Goal: Task Accomplishment & Management: Manage account settings

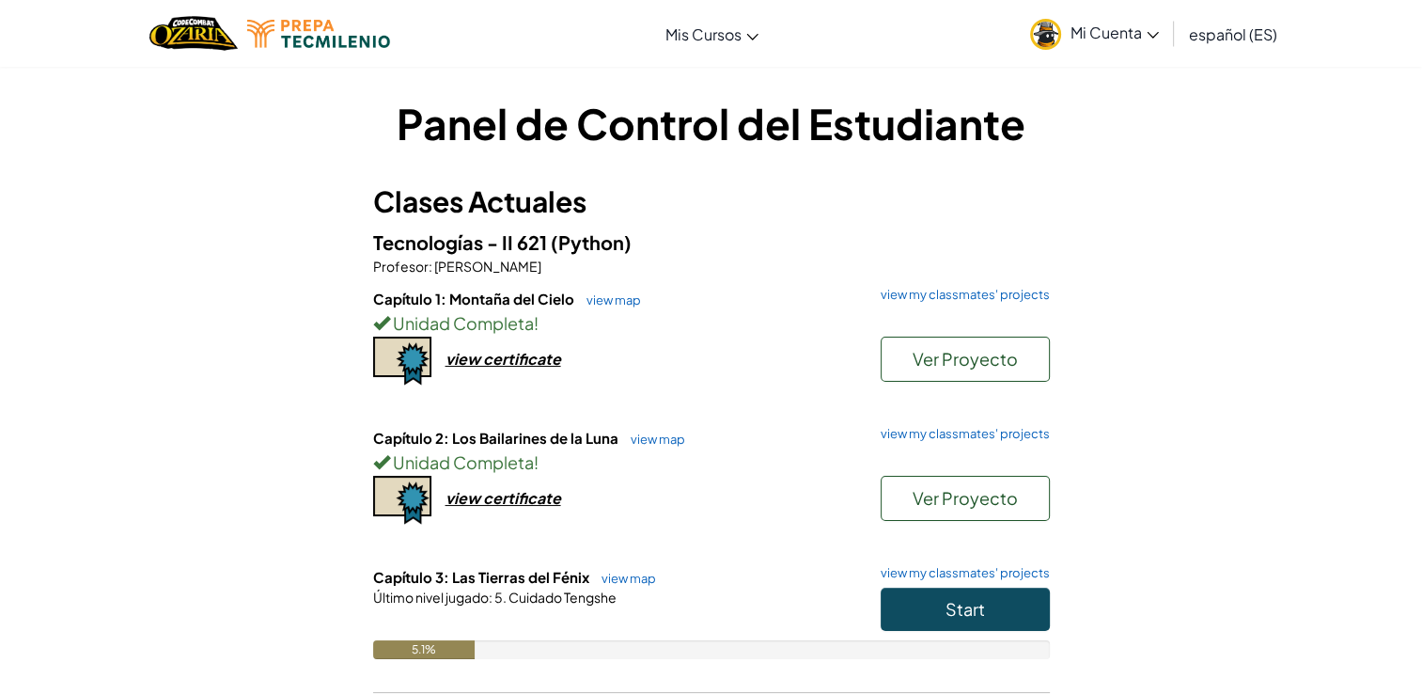
click at [1123, 55] on link "Mi Cuenta" at bounding box center [1095, 33] width 148 height 59
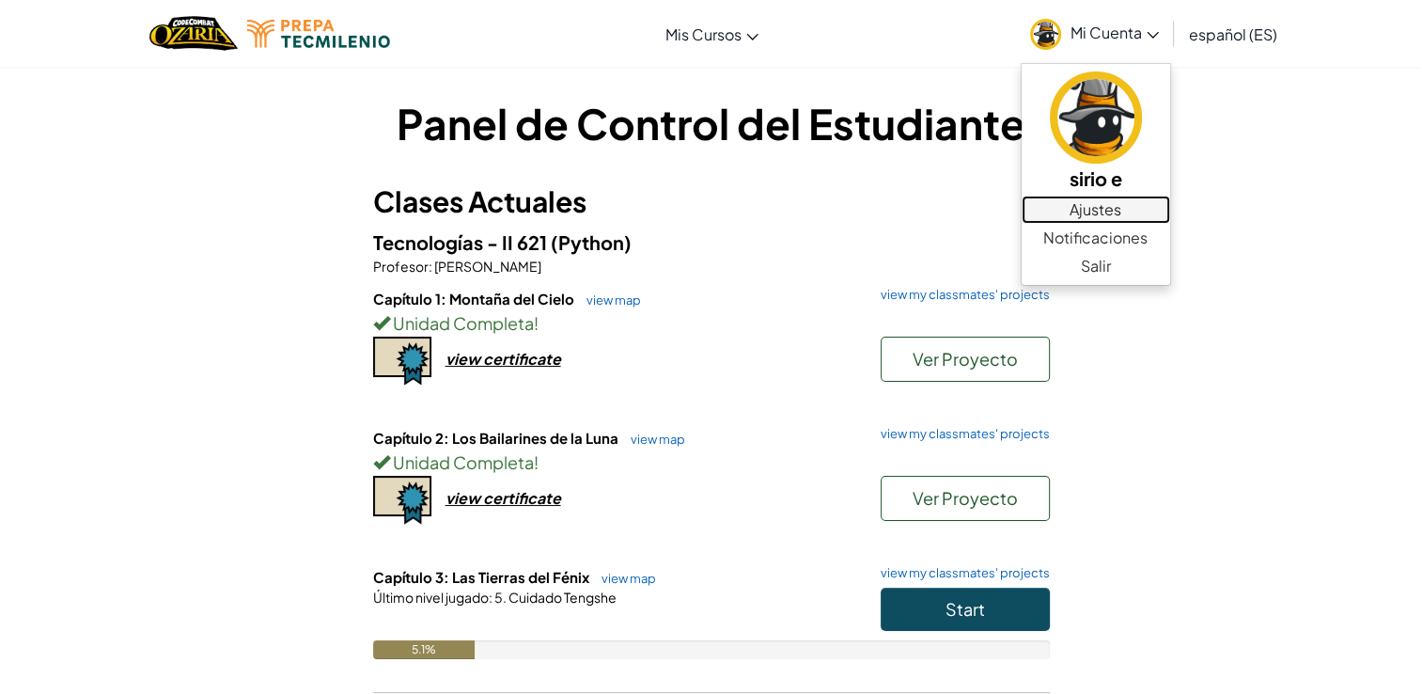
click at [1102, 214] on link "Ajustes" at bounding box center [1096, 209] width 149 height 28
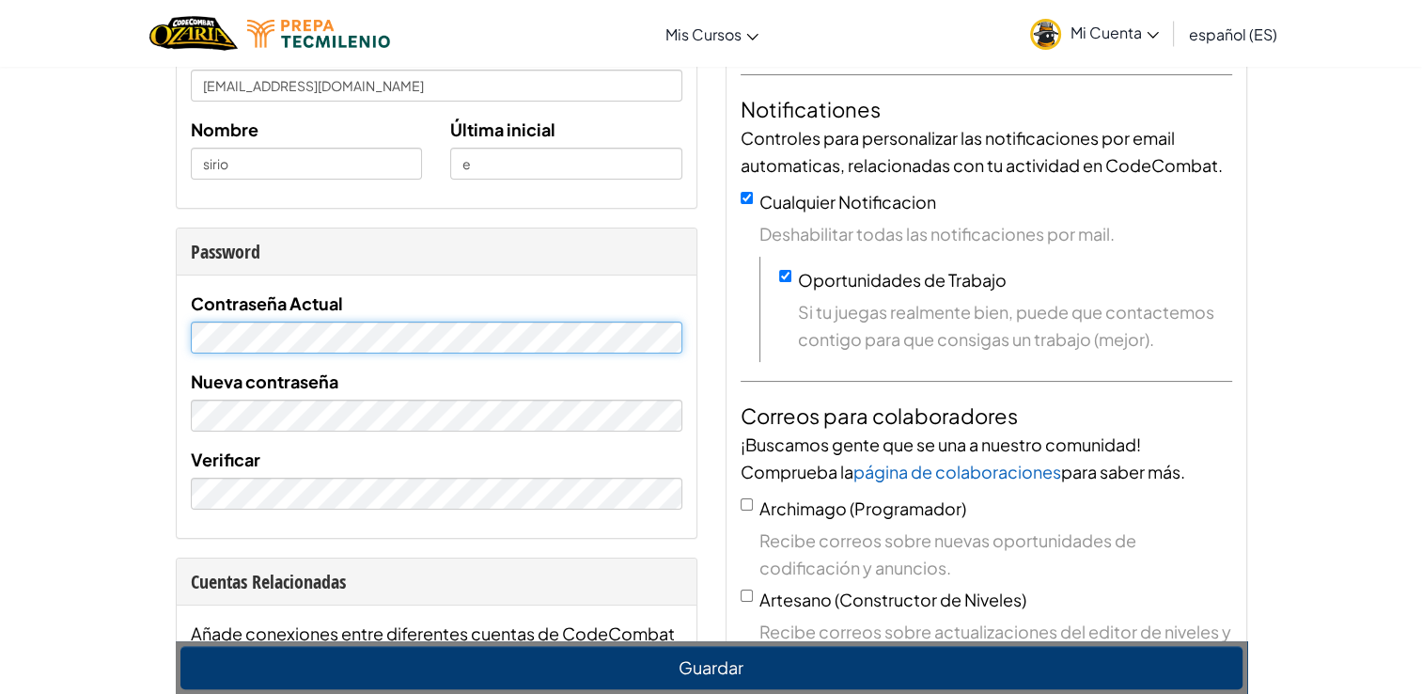
scroll to position [248, 0]
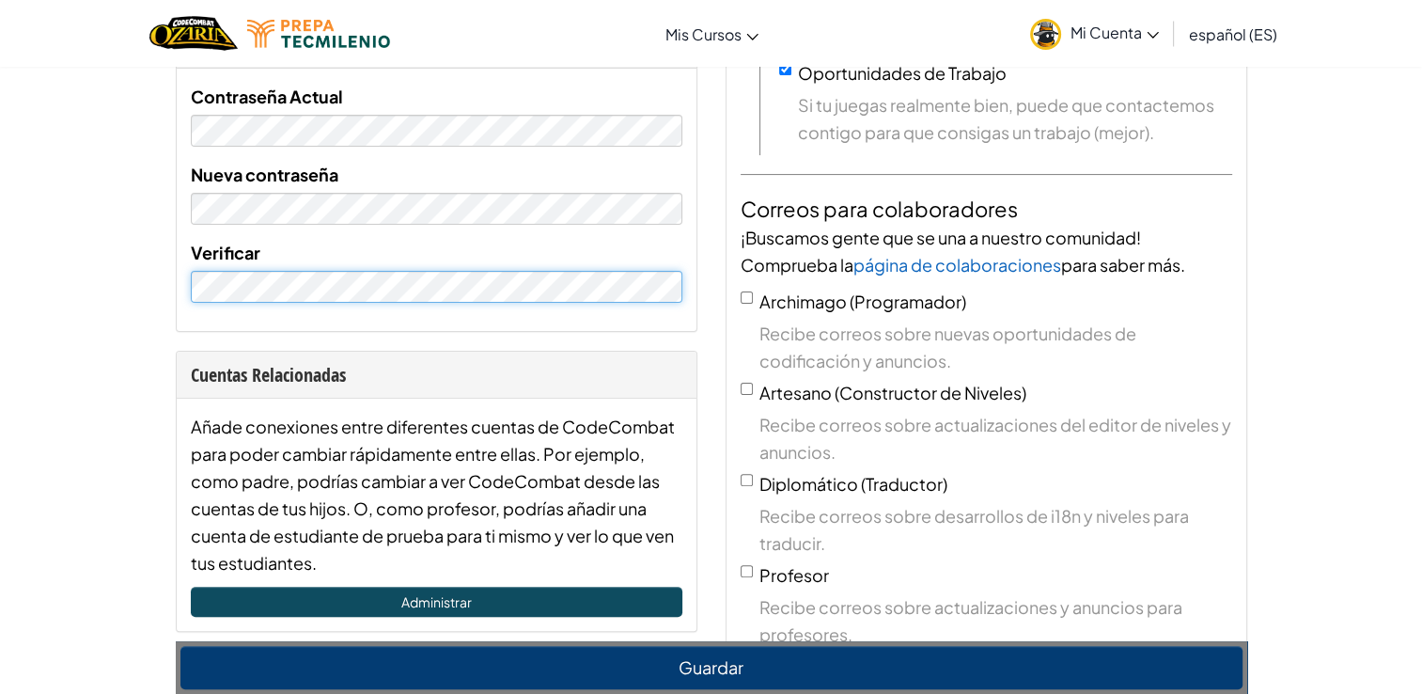
scroll to position [586, 0]
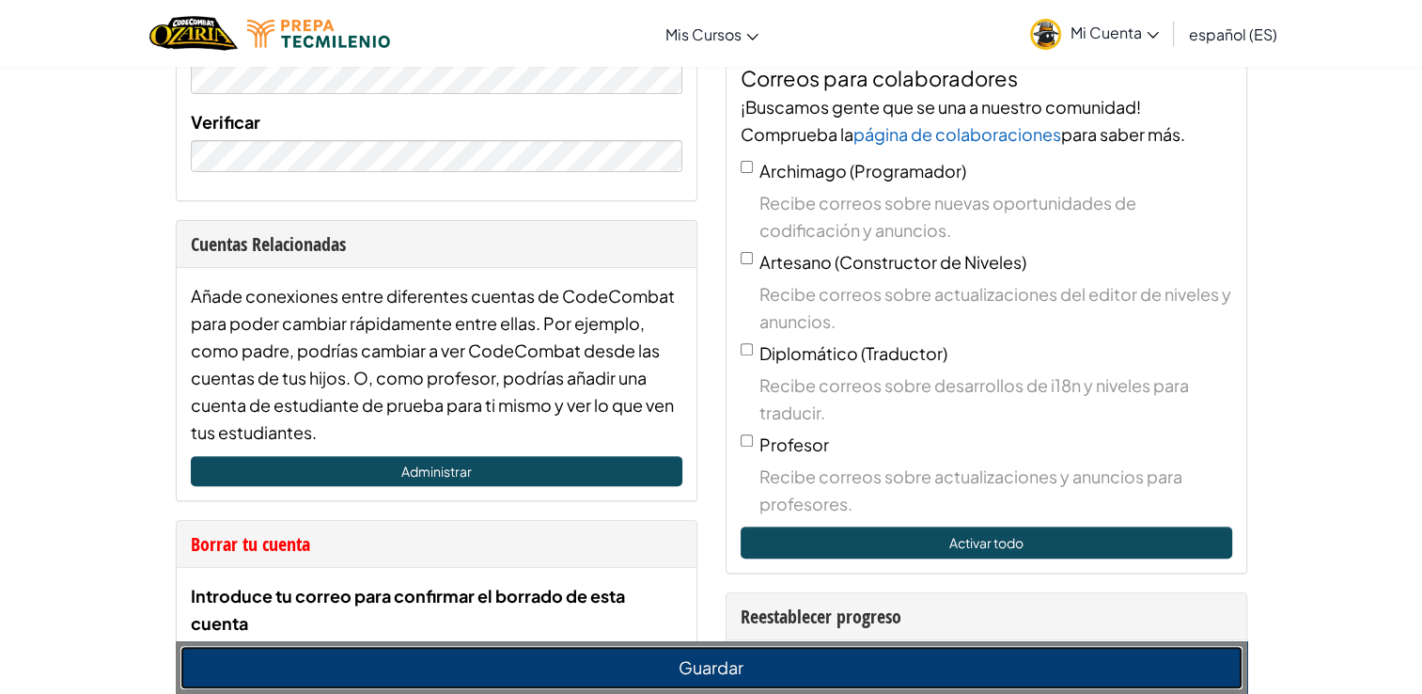
click at [636, 660] on button "Guardar" at bounding box center [711, 667] width 1062 height 43
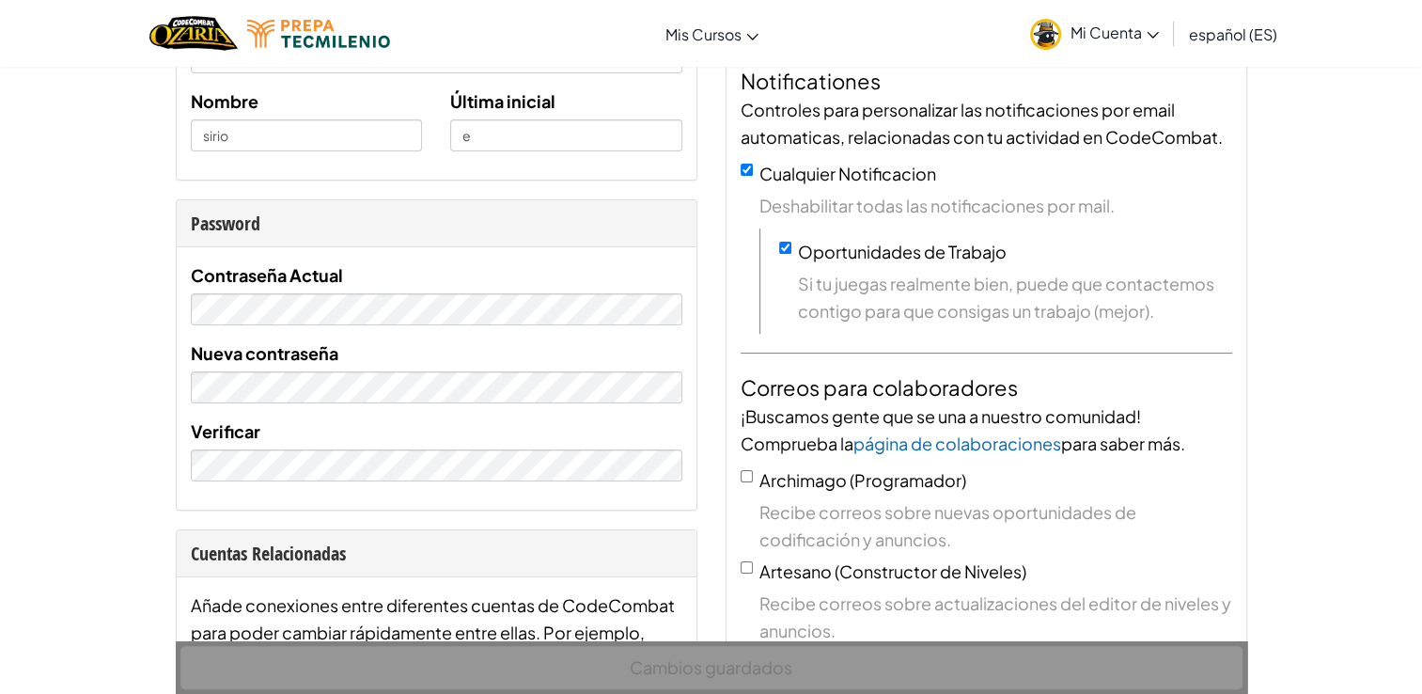
scroll to position [277, 0]
